Goal: Task Accomplishment & Management: Manage account settings

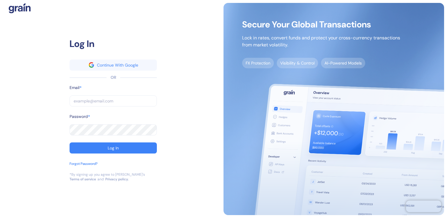
click at [101, 119] on div "Password *" at bounding box center [113, 118] width 87 height 11
click at [95, 102] on input "text" at bounding box center [113, 100] width 87 height 11
type input "a"
type input "al"
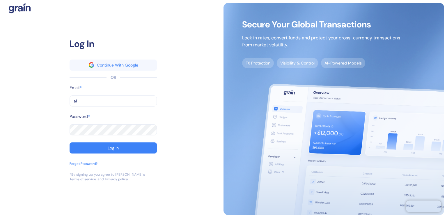
type input "al"
type input "ale"
type input "[PERSON_NAME][EMAIL_ADDRESS][DOMAIN_NAME]"
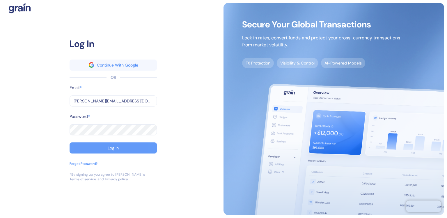
click at [110, 146] on div "Log In" at bounding box center [113, 148] width 11 height 4
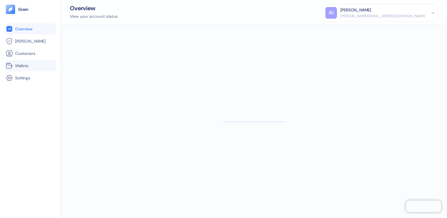
click at [26, 64] on span "Wallets" at bounding box center [21, 66] width 13 height 6
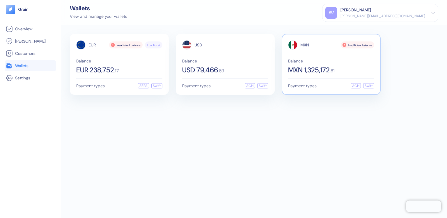
click at [324, 54] on div "MXN Insufficient balance Balance MXN 1,325,172 . 81" at bounding box center [331, 56] width 86 height 33
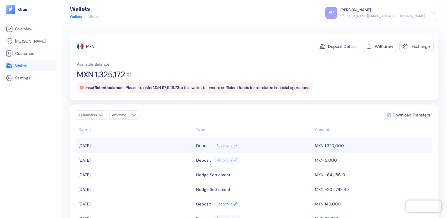
click at [321, 145] on td "MXN 1,320,000" at bounding box center [373, 145] width 119 height 15
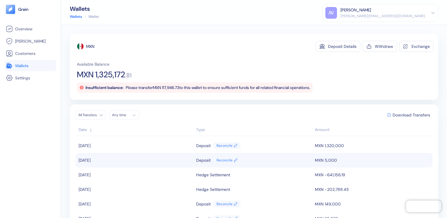
scroll to position [117, 0]
click at [328, 161] on td "MXN 2,000,000" at bounding box center [373, 160] width 119 height 15
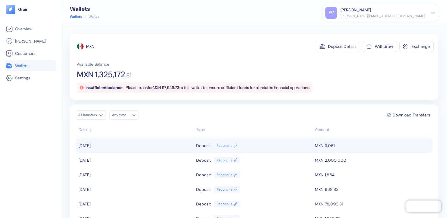
click at [318, 147] on td "MXN 3,061" at bounding box center [373, 145] width 119 height 15
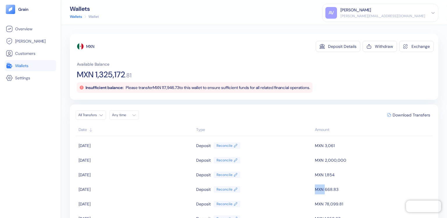
click at [315, 188] on td "MXN 668.83" at bounding box center [373, 189] width 119 height 15
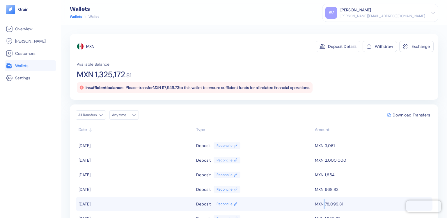
click at [318, 204] on td "MXN 78,099.81" at bounding box center [373, 203] width 119 height 15
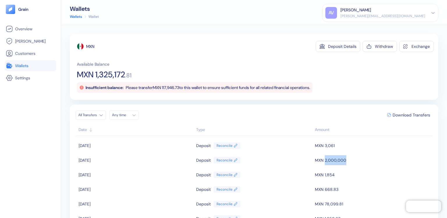
click at [324, 161] on td "MXN 2,000,000" at bounding box center [373, 160] width 119 height 15
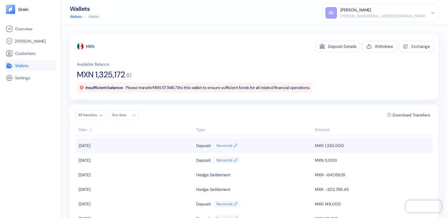
click at [327, 146] on td "MXN 1,320,000" at bounding box center [373, 145] width 119 height 15
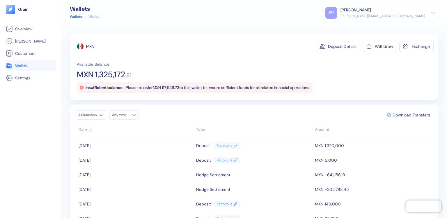
click at [424, 13] on div "[PERSON_NAME][EMAIL_ADDRESS][DOMAIN_NAME]" at bounding box center [383, 15] width 85 height 5
click at [349, 27] on div "Sign Out" at bounding box center [341, 29] width 16 height 6
